Goal: Information Seeking & Learning: Check status

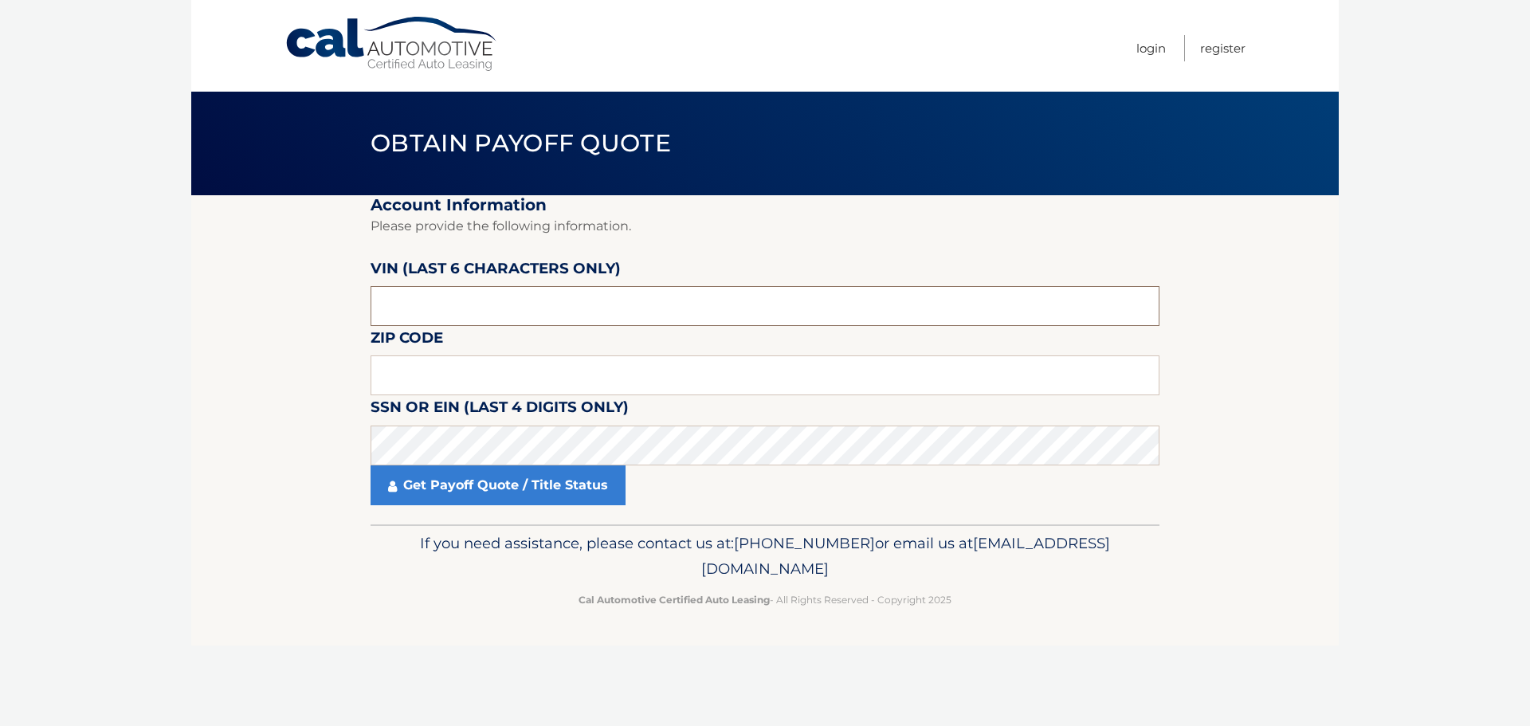
click at [544, 304] on input "text" at bounding box center [764, 306] width 789 height 40
drag, startPoint x: 511, startPoint y: 300, endPoint x: 330, endPoint y: 304, distance: 181.7
click at [330, 304] on section "Account Information Please provide the following information. VIN (last 6 chara…" at bounding box center [764, 359] width 1147 height 329
type input "597121"
type input "11772"
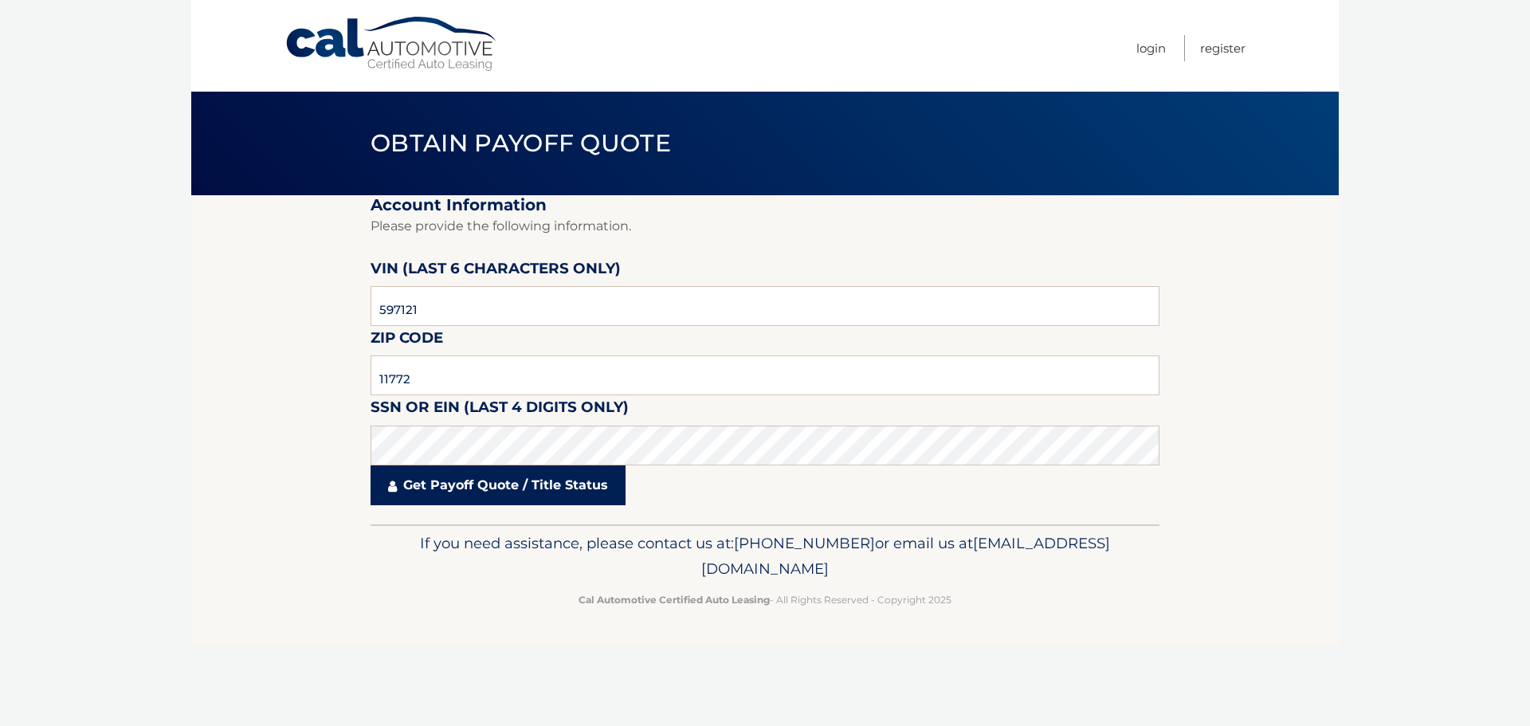
click at [473, 481] on link "Get Payoff Quote / Title Status" at bounding box center [497, 485] width 255 height 40
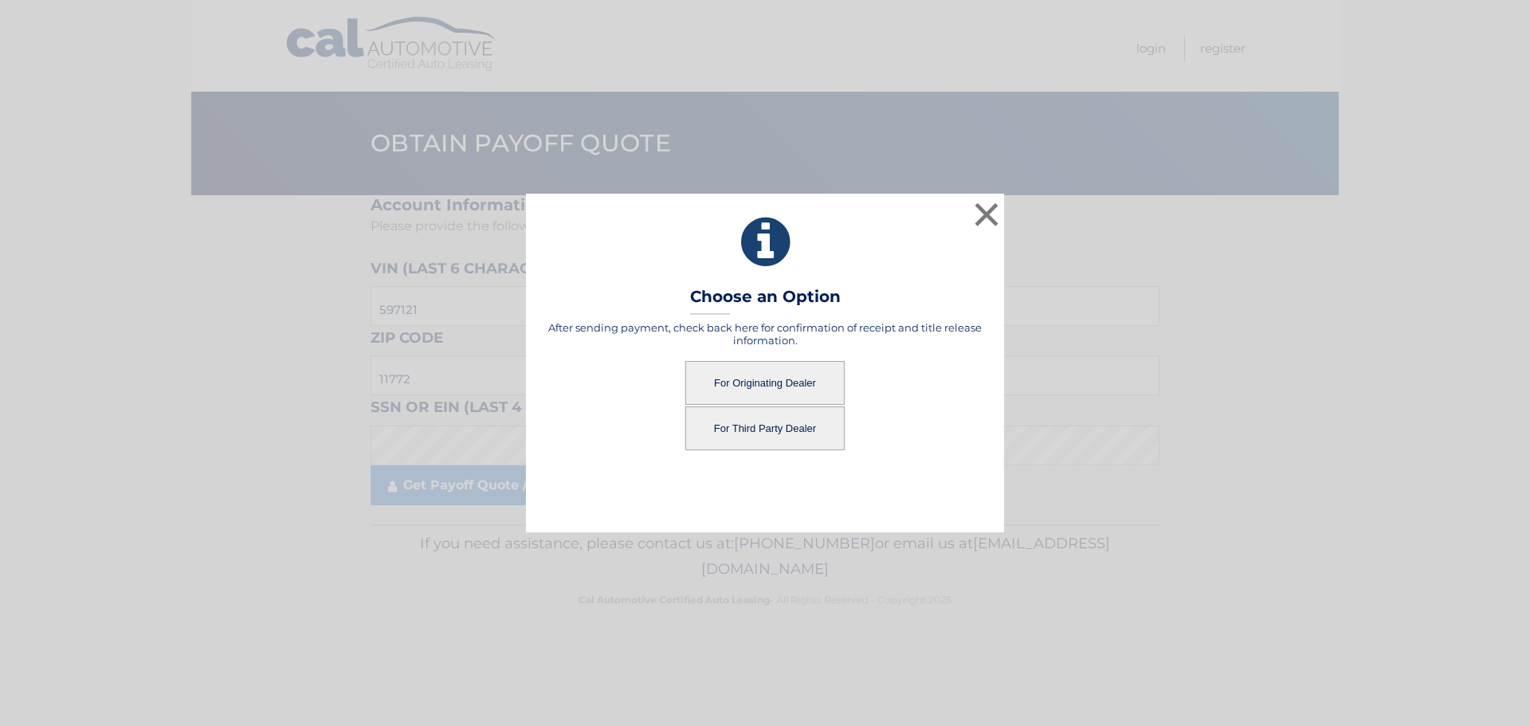
click at [759, 437] on button "For Third Party Dealer" at bounding box center [764, 428] width 159 height 44
click at [762, 422] on button "For Third Party Dealer" at bounding box center [764, 428] width 159 height 44
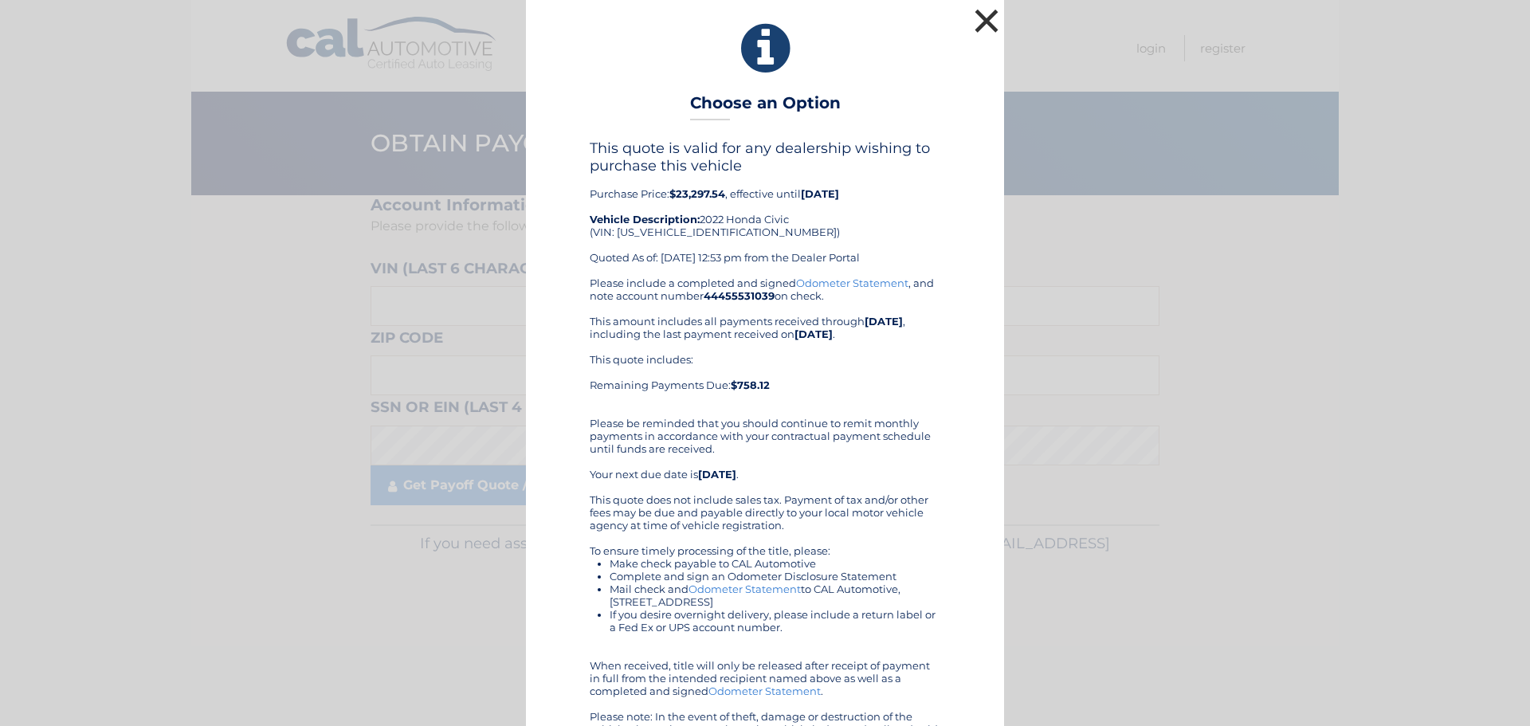
click at [983, 19] on button "×" at bounding box center [986, 21] width 32 height 32
